Goal: Task Accomplishment & Management: Complete application form

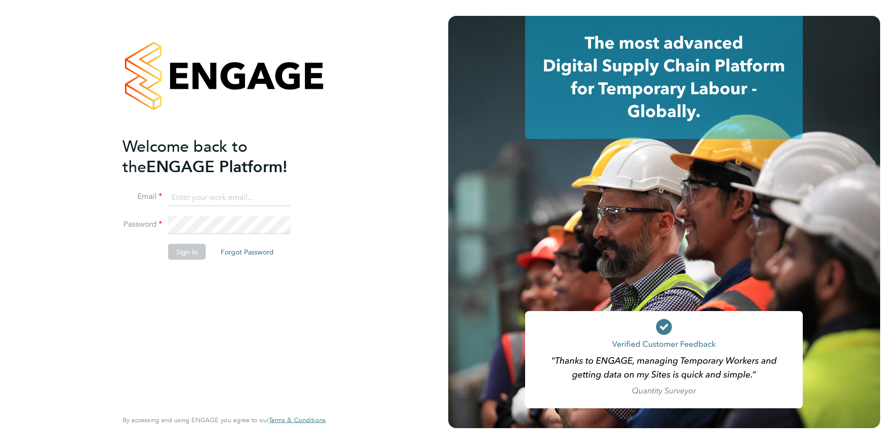
type input "[PERSON_NAME][EMAIL_ADDRESS][PERSON_NAME][DOMAIN_NAME]"
click at [179, 256] on button "Sign In" at bounding box center [187, 251] width 38 height 16
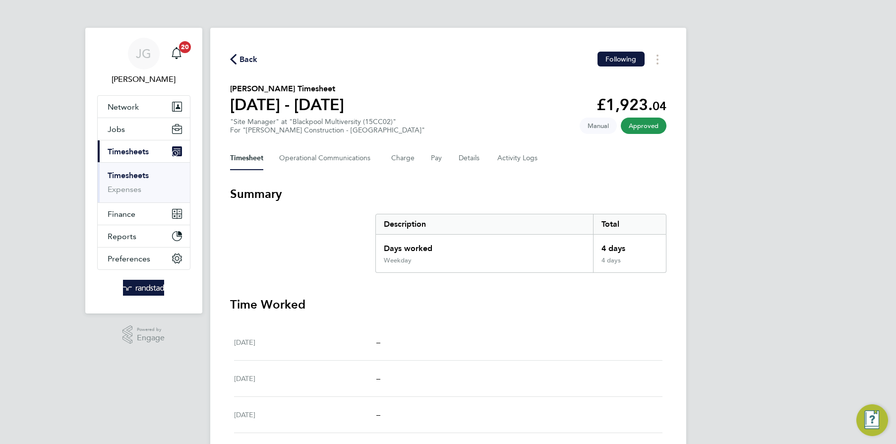
click at [144, 173] on link "Timesheets" at bounding box center [128, 174] width 41 height 9
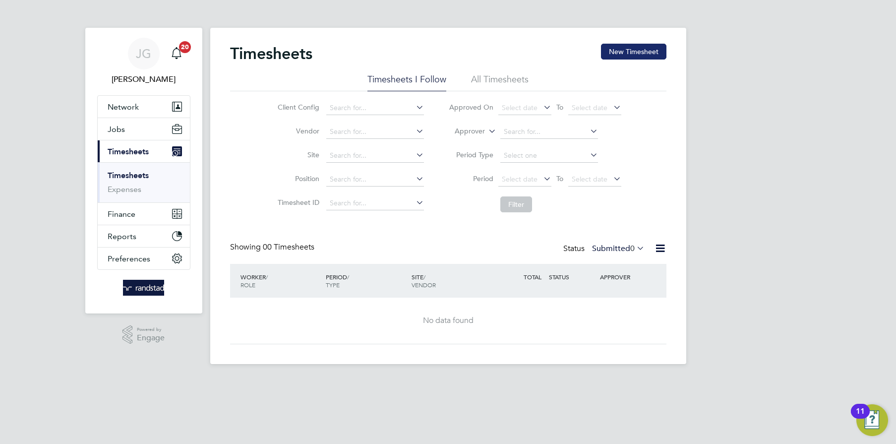
click at [657, 52] on button "New Timesheet" at bounding box center [633, 52] width 65 height 16
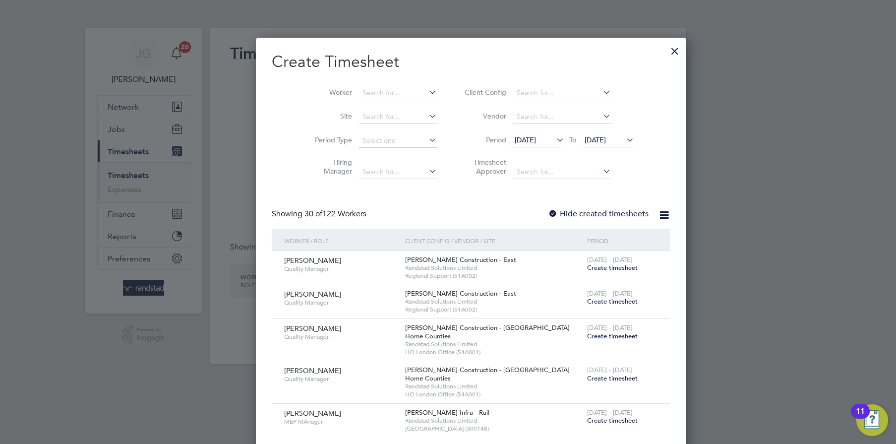
scroll to position [2105, 384]
click at [373, 91] on input at bounding box center [398, 93] width 78 height 14
click at [377, 114] on li "[PERSON_NAME]" at bounding box center [378, 119] width 84 height 13
type input "[PERSON_NAME]"
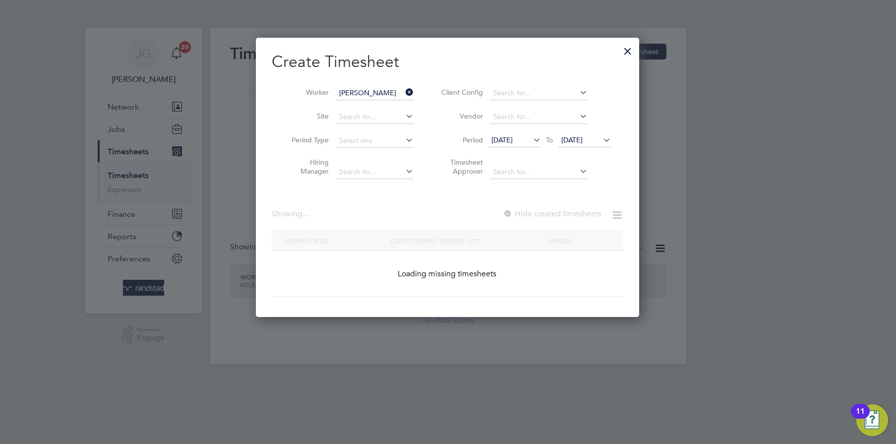
scroll to position [279, 384]
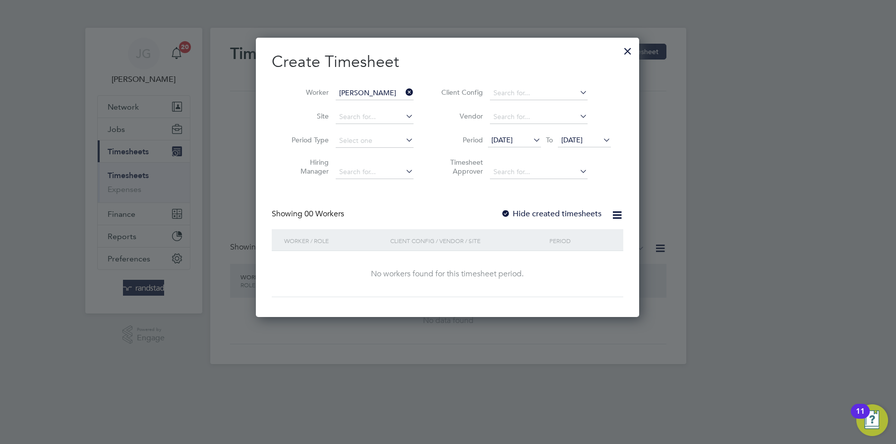
click at [537, 215] on label "Hide created timesheets" at bounding box center [551, 214] width 101 height 10
click at [601, 142] on icon at bounding box center [601, 140] width 0 height 14
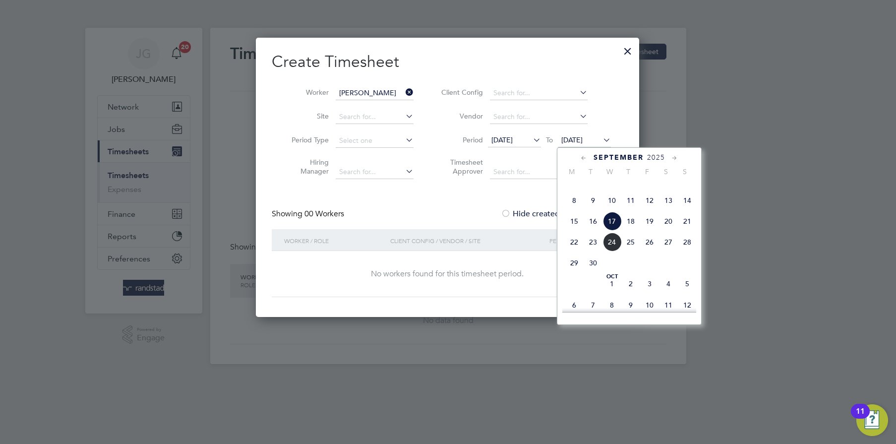
click at [617, 251] on span "24" at bounding box center [611, 241] width 19 height 19
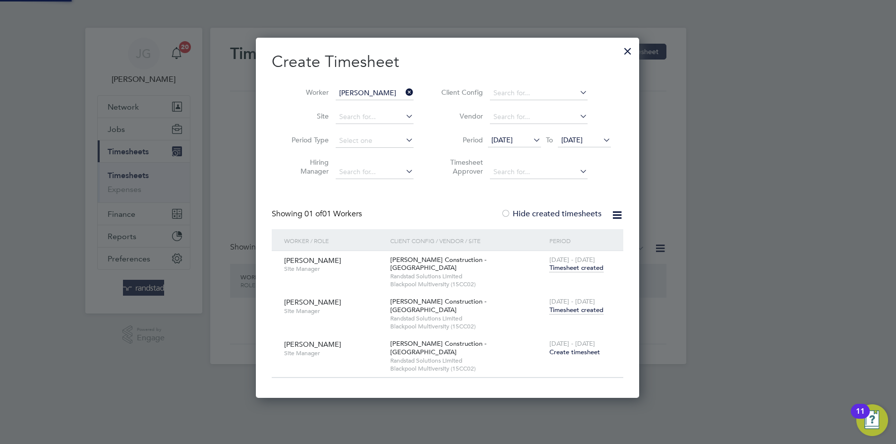
scroll to position [335, 384]
click at [586, 305] on span "Timesheet created" at bounding box center [576, 309] width 54 height 9
